Goal: Find specific page/section: Find specific page/section

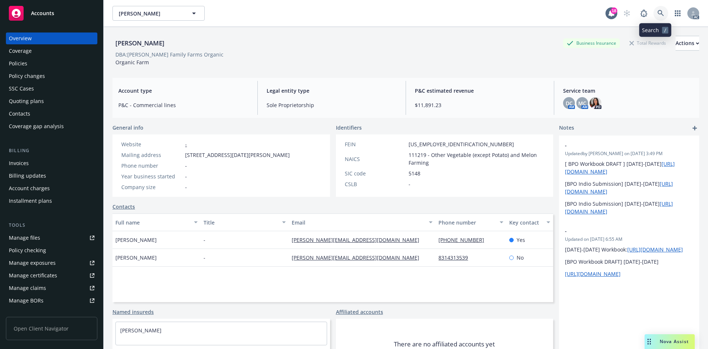
click at [654, 12] on link at bounding box center [661, 13] width 15 height 15
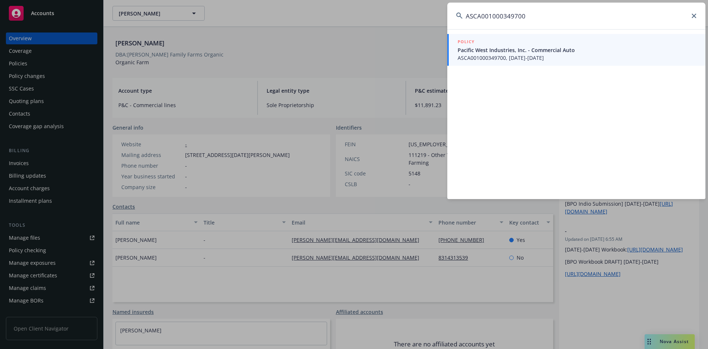
type input "ASCA001000349700"
click at [544, 54] on span "ASCA001000349700, [DATE]-[DATE]" at bounding box center [577, 58] width 239 height 8
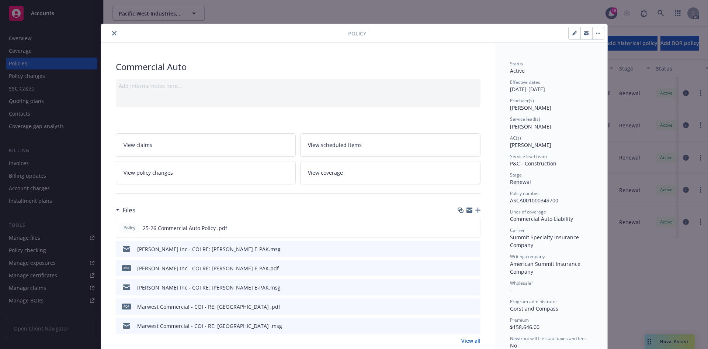
click at [114, 33] on button "close" at bounding box center [114, 33] width 9 height 9
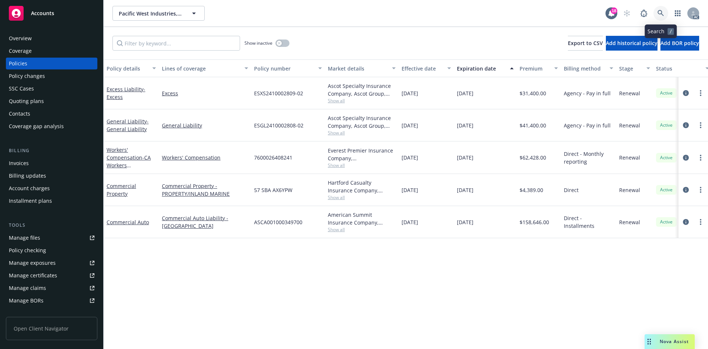
click at [661, 14] on icon at bounding box center [661, 13] width 6 height 6
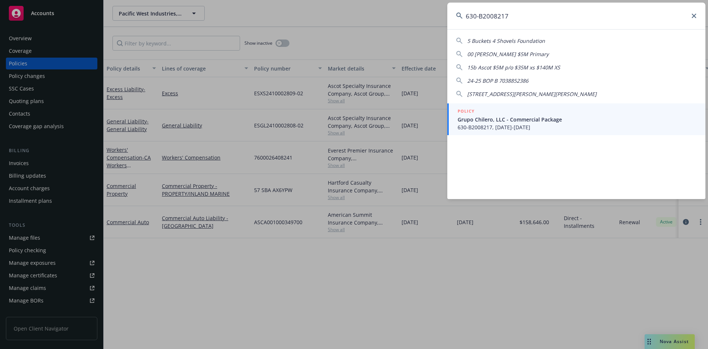
type input "630-B2008217"
click at [585, 120] on span "Grupo Chilero, LLC - Commercial Package" at bounding box center [577, 119] width 239 height 8
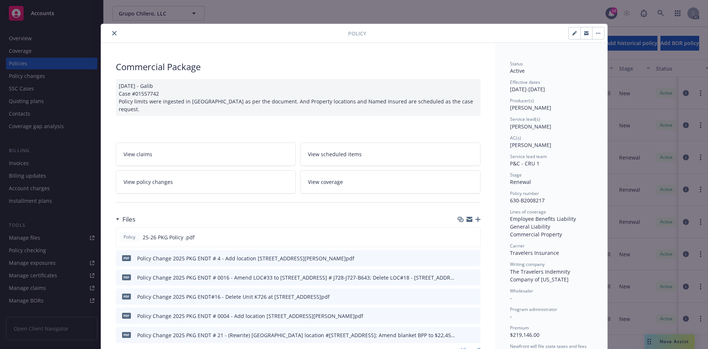
click at [112, 34] on icon "close" at bounding box center [114, 33] width 4 height 4
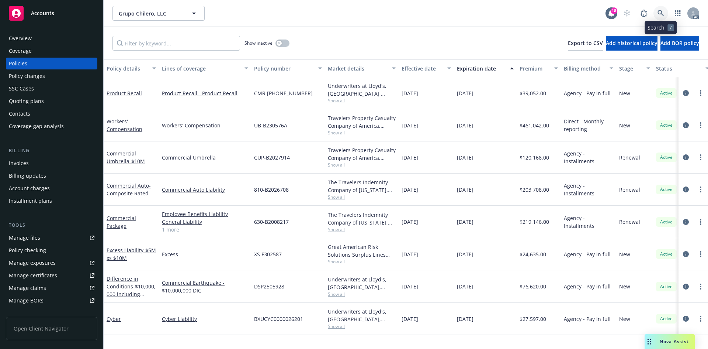
click at [664, 9] on link at bounding box center [661, 13] width 15 height 15
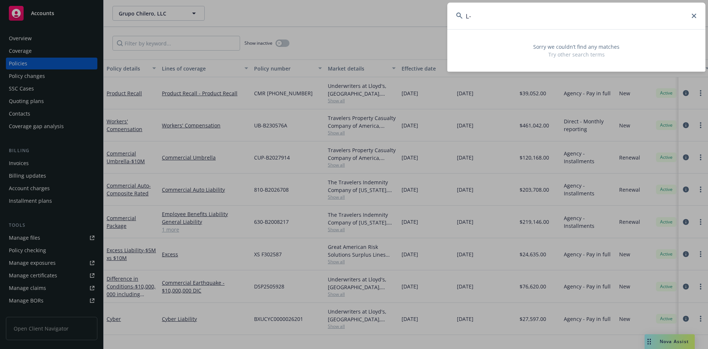
type input "L"
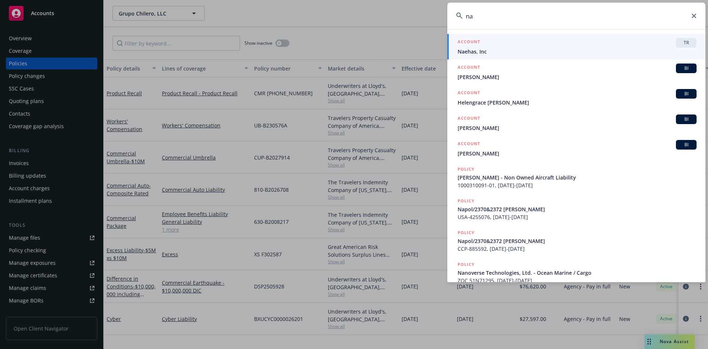
type input "n"
